Goal: Entertainment & Leisure: Consume media (video, audio)

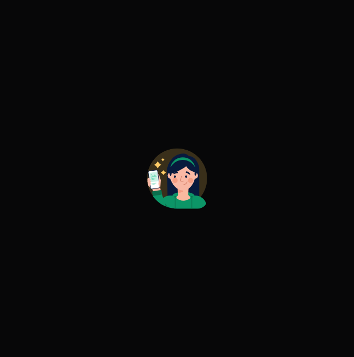
drag, startPoint x: 230, startPoint y: 250, endPoint x: 224, endPoint y: 255, distance: 7.6
click at [225, 254] on div at bounding box center [177, 178] width 354 height 357
click at [223, 255] on div at bounding box center [177, 178] width 354 height 357
click at [222, 255] on div at bounding box center [177, 178] width 354 height 357
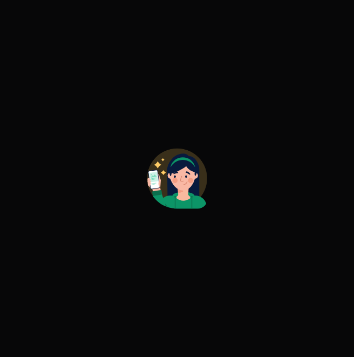
click at [222, 255] on div at bounding box center [177, 178] width 354 height 357
click at [120, 203] on div at bounding box center [177, 178] width 354 height 357
click at [121, 202] on div at bounding box center [177, 178] width 354 height 357
